Goal: Information Seeking & Learning: Learn about a topic

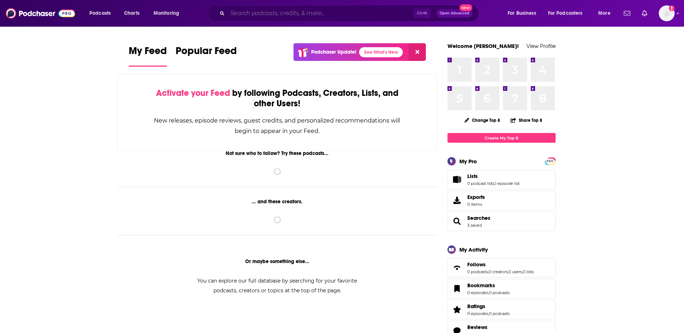
click at [251, 14] on input "Search podcasts, credits, & more..." at bounding box center [321, 14] width 186 height 12
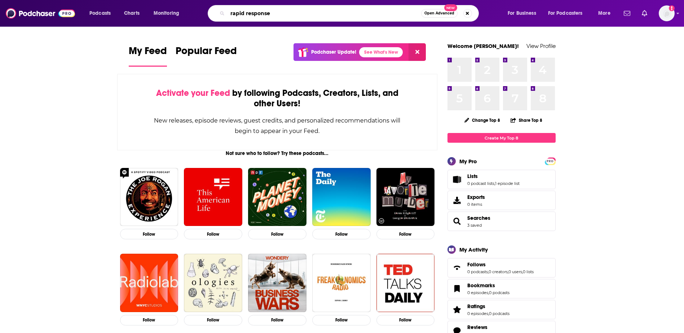
type input "rapid response"
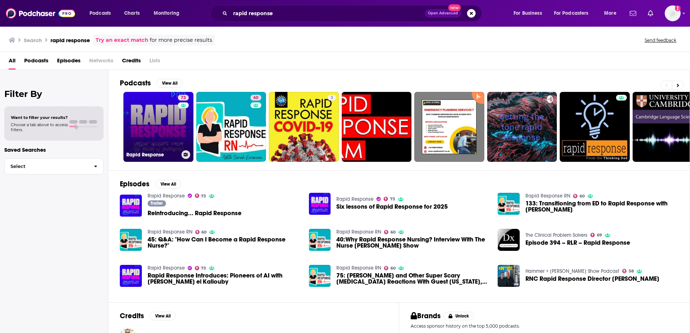
click at [157, 128] on link "73 Rapid Response" at bounding box center [158, 127] width 70 height 70
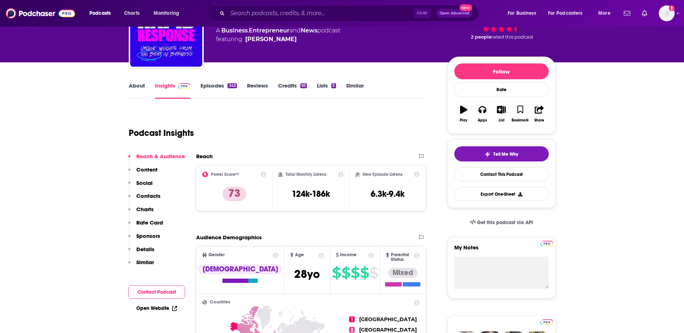
scroll to position [72, 0]
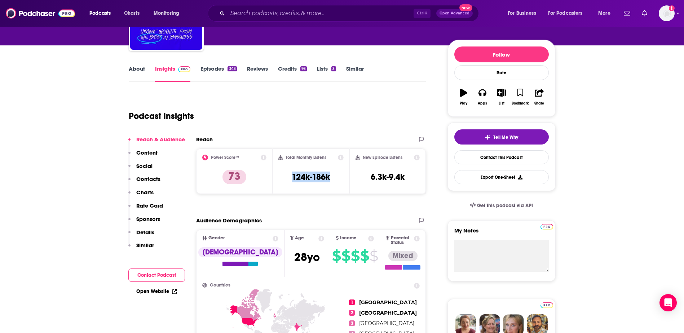
drag, startPoint x: 335, startPoint y: 177, endPoint x: 291, endPoint y: 177, distance: 44.4
click at [291, 177] on div "Total Monthly Listens 124k-186k" at bounding box center [310, 171] width 65 height 33
copy h3 "124k-186k"
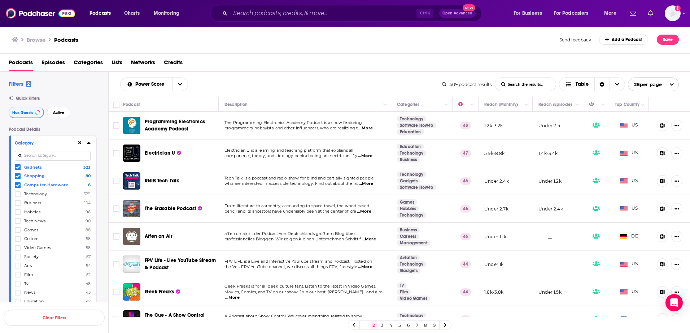
scroll to position [976, 0]
